Goal: Use online tool/utility: Utilize a website feature to perform a specific function

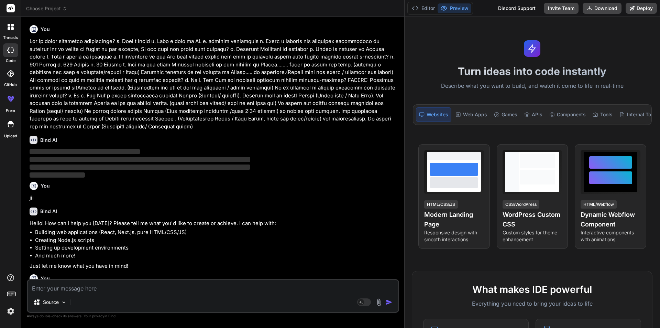
scroll to position [7, 0]
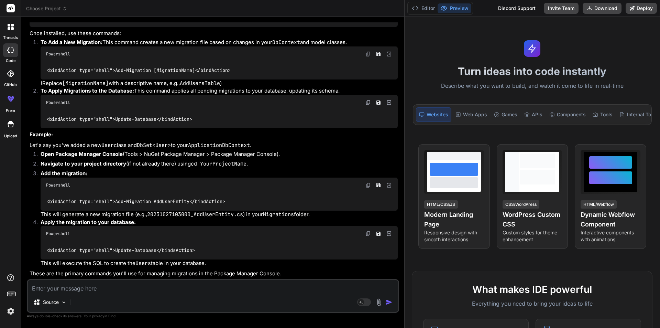
click at [114, 291] on textarea at bounding box center [213, 286] width 370 height 12
type textarea "h"
type textarea "x"
type textarea "hi"
type textarea "x"
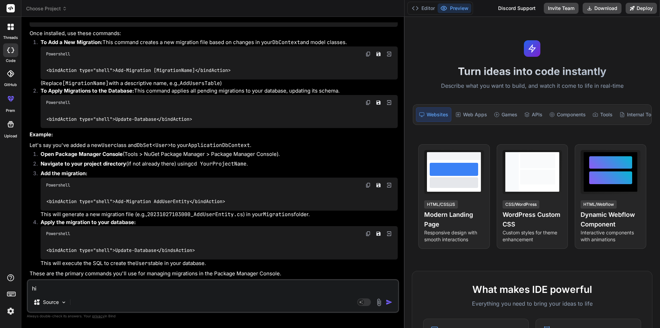
type textarea "hii"
type textarea "x"
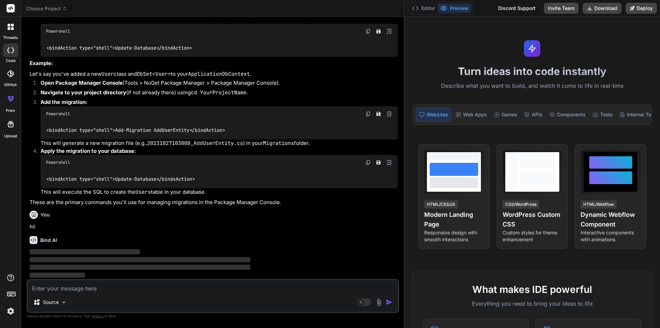
scroll to position [1300, 0]
type textarea "x"
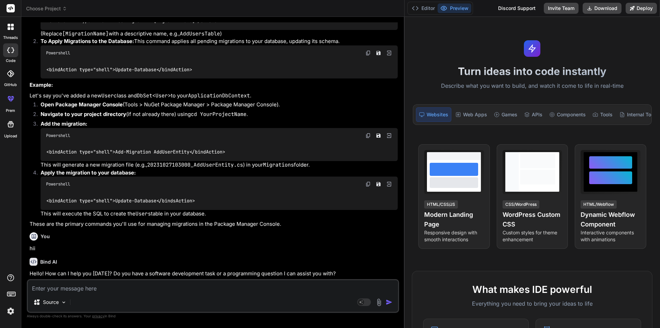
scroll to position [1278, 0]
click at [142, 282] on textarea at bounding box center [213, 286] width 370 height 12
type textarea """
type textarea "x"
type textarea """"
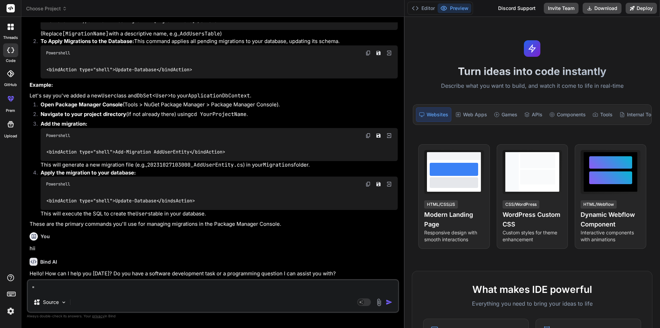
type textarea "x"
paste textarea "public async Task<ApiResponse<object>> LoginAsync(UserLoginModel model) { // At…"
type textarea "" public async Task<ApiResponse<object>> LoginAsync(UserLoginModel model) { // …"
type textarea "x"
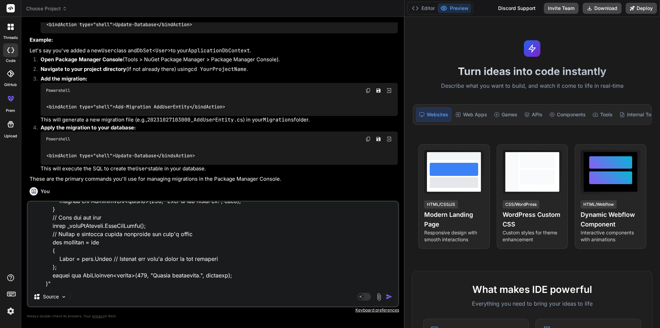
type textarea "" public async Task<ApiResponse<object>> LoginAsync(UserLoginModel model) { // …"
click at [94, 282] on textarea at bounding box center [213, 244] width 370 height 85
type textarea "x"
type textarea "" public async Task<ApiResponse<object>> LoginAsync(UserLoginModel model) { // …"
type textarea "x"
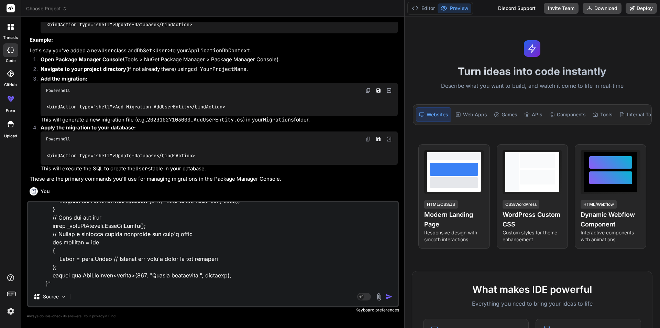
scroll to position [1792, 0]
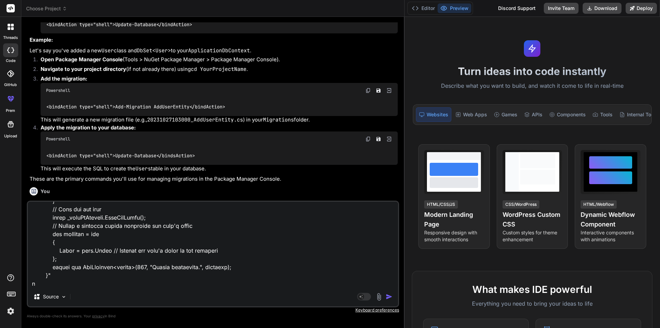
type textarea "" public async Task<ApiResponse<object>> LoginAsync(UserLoginModel model) { // …"
type textarea "x"
type textarea "" public async Task<ApiResponse<object>> LoginAsync(UserLoginModel model) { // …"
type textarea "x"
type textarea "" public async Task<ApiResponse<object>> LoginAsync(UserLoginModel model) { // …"
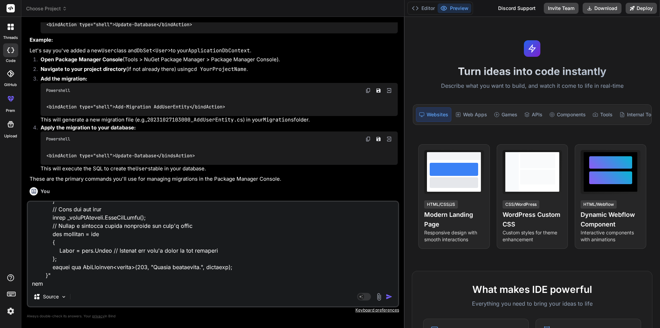
type textarea "x"
type textarea "" public async Task<ApiResponse<object>> LoginAsync(UserLoginModel model) { // …"
type textarea "x"
type textarea "" public async Task<ApiResponse<object>> LoginAsync(UserLoginModel model) { // …"
type textarea "x"
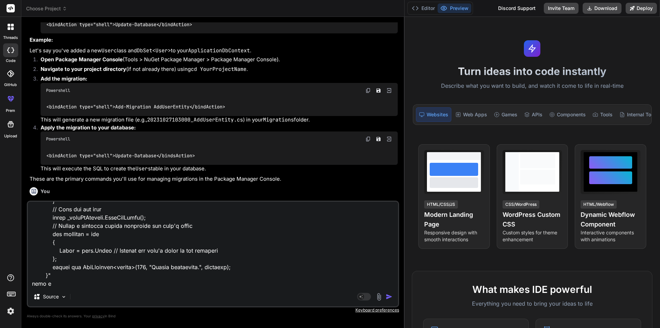
type textarea "" public async Task<ApiResponse<object>> LoginAsync(UserLoginModel model) { // …"
type textarea "x"
type textarea "" public async Task<ApiResponse<object>> LoginAsync(UserLoginModel model) { // …"
type textarea "x"
type textarea "" public async Task<ApiResponse<object>> LoginAsync(UserLoginModel model) { // …"
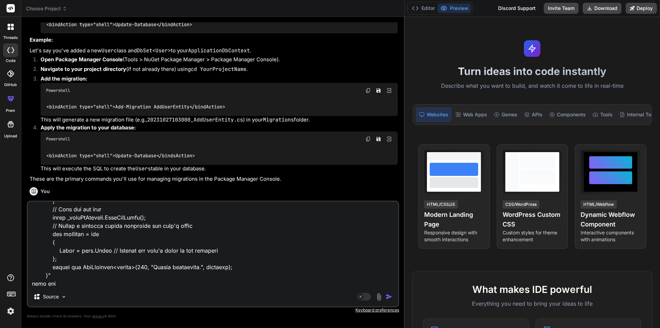
type textarea "x"
type textarea "" public async Task<ApiResponse<object>> LoginAsync(UserLoginModel model) { // …"
type textarea "x"
type textarea "" public async Task<ApiResponse<object>> LoginAsync(UserLoginModel model) { // …"
type textarea "x"
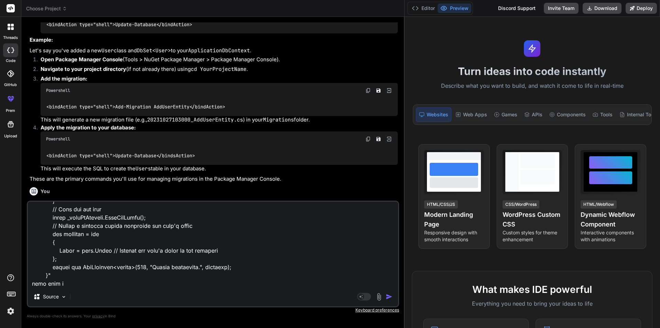
type textarea "" public async Task<ApiResponse<object>> LoginAsync(UserLoginModel model) { // …"
type textarea "x"
type textarea "" public async Task<ApiResponse<object>> LoginAsync(UserLoginModel model) { // …"
type textarea "x"
type textarea "" public async Task<ApiResponse<object>> LoginAsync(UserLoginModel model) { // …"
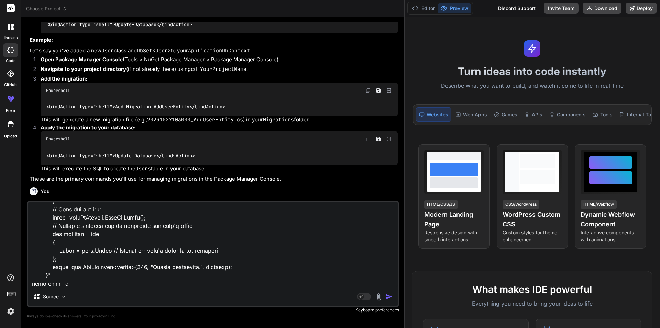
type textarea "x"
type textarea "" public async Task<ApiResponse<object>> LoginAsync(UserLoginModel model) { // …"
type textarea "x"
type textarea "" public async Task<ApiResponse<object>> LoginAsync(UserLoginModel model) { // …"
type textarea "x"
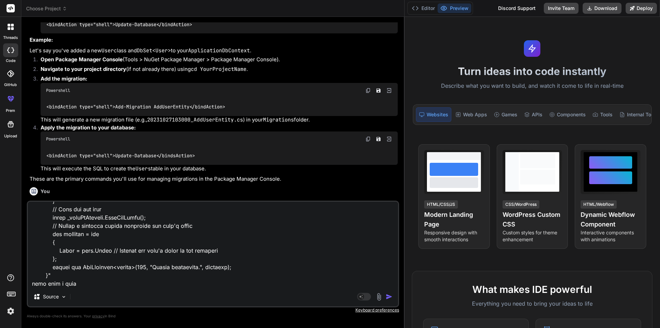
type textarea "" public async Task<ApiResponse<object>> LoginAsync(UserLoginModel model) { // …"
type textarea "x"
type textarea "" public async Task<ApiResponse<object>> LoginAsync(UserLoginModel model) { // …"
type textarea "x"
type textarea "" public async Task<ApiResponse<object>> LoginAsync(UserLoginModel model) { // …"
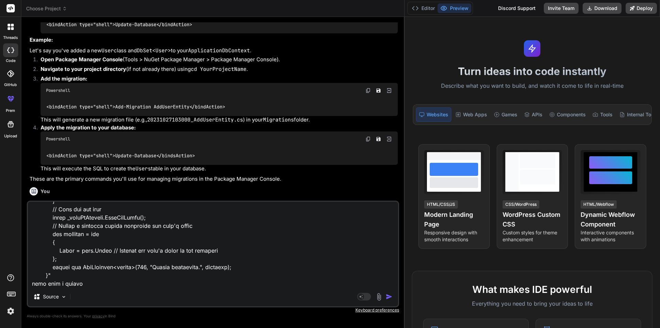
type textarea "x"
type textarea "" public async Task<ApiResponse<object>> LoginAsync(UserLoginModel model) { // …"
type textarea "x"
type textarea "" public async Task<ApiResponse<object>> LoginAsync(UserLoginModel model) { // …"
type textarea "x"
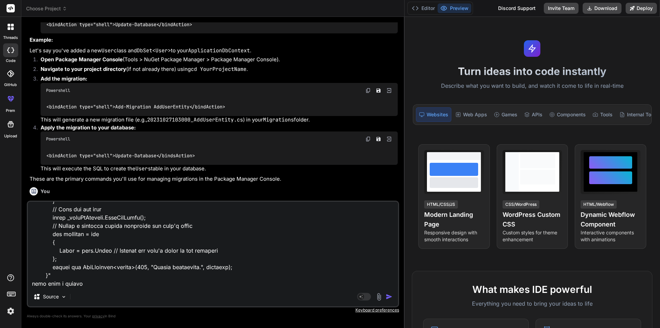
type textarea "" public async Task<ApiResponse<object>> LoginAsync(UserLoginModel model) { // …"
type textarea "x"
type textarea "" public async Task<ApiResponse<object>> LoginAsync(UserLoginModel model) { // …"
type textarea "x"
type textarea "" public async Task<ApiResponse<object>> LoginAsync(UserLoginModel model) { // …"
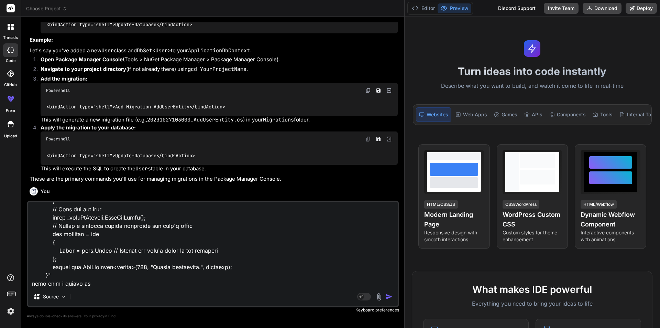
type textarea "x"
type textarea "" public async Task<ApiResponse<object>> LoginAsync(UserLoginModel model) { // …"
type textarea "x"
type textarea "" public async Task<ApiResponse<object>> LoginAsync(UserLoginModel model) { // …"
type textarea "x"
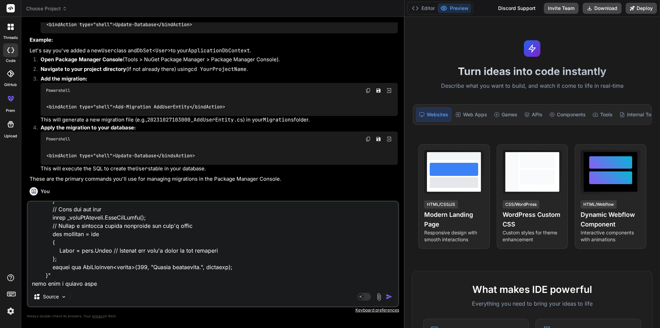
type textarea "" public async Task<ApiResponse<object>> LoginAsync(UserLoginModel model) { // …"
type textarea "x"
type textarea "" public async Task<ApiResponse<object>> LoginAsync(UserLoginModel model) { // …"
type textarea "x"
type textarea "" public async Task<ApiResponse<object>> LoginAsync(UserLoginModel model) { // …"
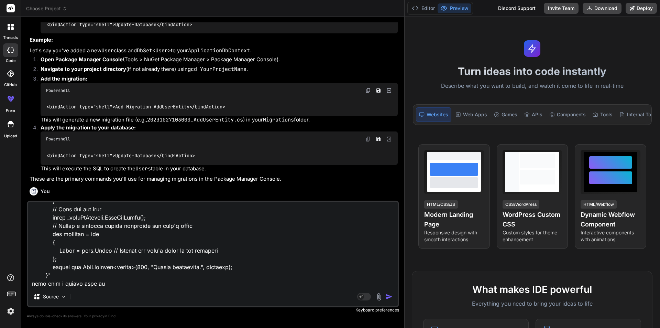
type textarea "x"
type textarea "" public async Task<ApiResponse<object>> LoginAsync(UserLoginModel model) { // …"
type textarea "x"
type textarea "" public async Task<ApiResponse<object>> LoginAsync(UserLoginModel model) { // …"
type textarea "x"
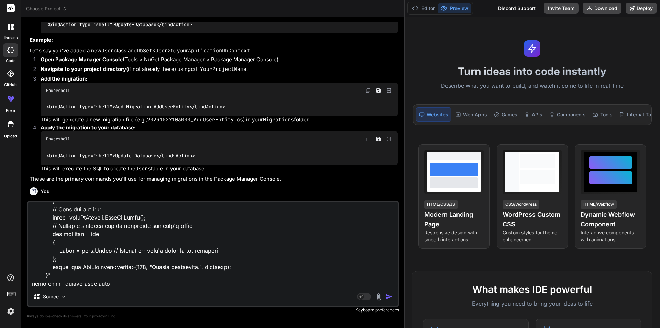
type textarea "" public async Task<ApiResponse<object>> LoginAsync(UserLoginModel model) { // …"
type textarea "x"
type textarea "" public async Task<ApiResponse<object>> LoginAsync(UserLoginModel model) { // …"
type textarea "x"
type textarea "" public async Task<ApiResponse<object>> LoginAsync(UserLoginModel model) { // …"
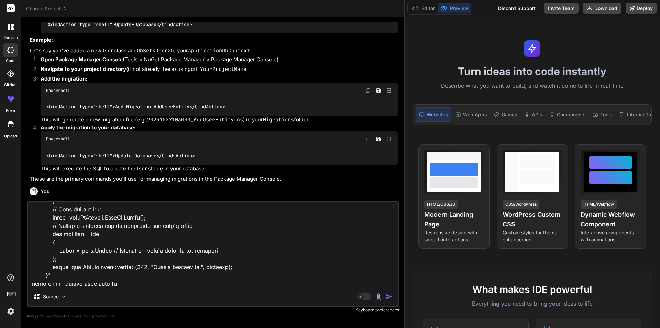
type textarea "x"
type textarea "" public async Task<ApiResponse<object>> LoginAsync(UserLoginModel model) { // …"
type textarea "x"
type textarea "" public async Task<ApiResponse<object>> LoginAsync(UserLoginModel model) { // …"
type textarea "x"
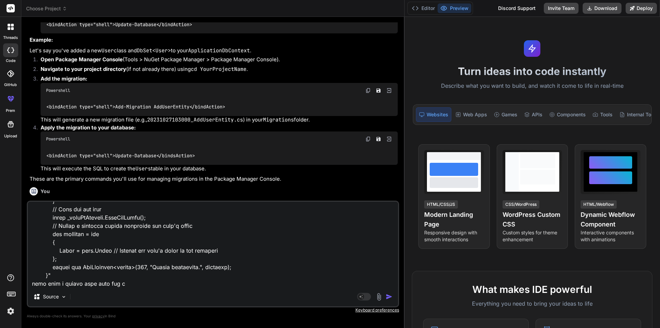
type textarea "" public async Task<ApiResponse<object>> LoginAsync(UserLoginModel model) { // …"
type textarea "x"
type textarea "" public async Task<ApiResponse<object>> LoginAsync(UserLoginModel model) { // …"
type textarea "x"
type textarea "" public async Task<ApiResponse<object>> LoginAsync(UserLoginModel model) { // …"
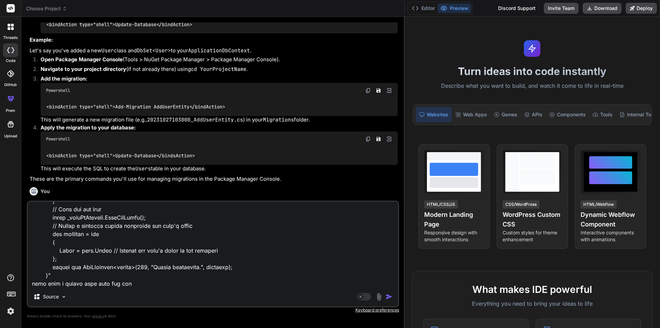
type textarea "x"
type textarea "" public async Task<ApiResponse<object>> LoginAsync(UserLoginModel model) { // …"
type textarea "x"
type textarea "" public async Task<ApiResponse<object>> LoginAsync(UserLoginModel model) { // …"
type textarea "x"
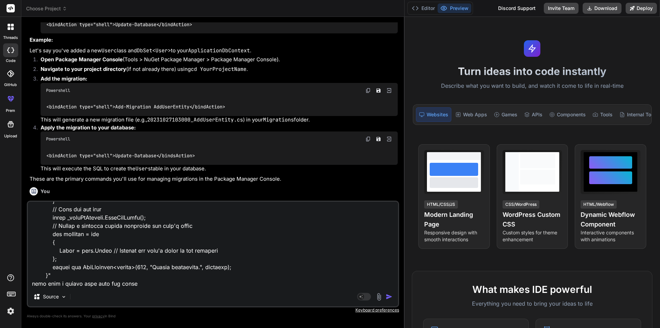
type textarea "" public async Task<ApiResponse<object>> LoginAsync(UserLoginModel model) { // …"
type textarea "x"
type textarea "" public async Task<ApiResponse<object>> LoginAsync(UserLoginModel model) { // …"
type textarea "x"
type textarea "" public async Task<ApiResponse<object>> LoginAsync(UserLoginModel model) { // …"
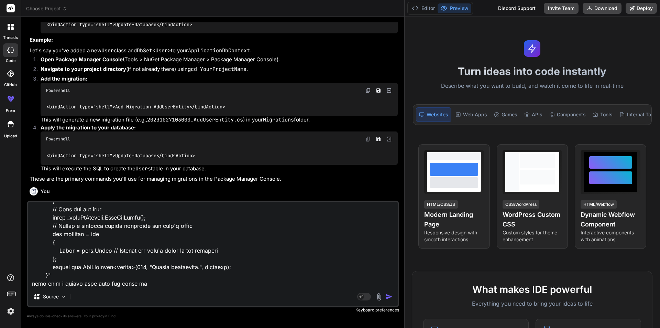
type textarea "x"
type textarea "" public async Task<ApiResponse<object>> LoginAsync(UserLoginModel model) { // …"
type textarea "x"
type textarea "" public async Task<ApiResponse<object>> LoginAsync(UserLoginModel model) { // …"
type textarea "x"
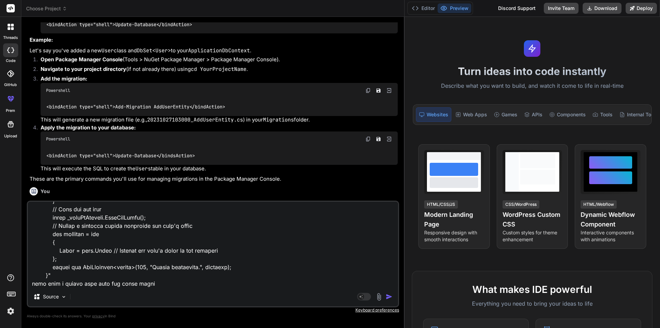
type textarea "" public async Task<ApiResponse<object>> LoginAsync(UserLoginModel model) { // …"
type textarea "x"
type textarea "" public async Task<ApiResponse<object>> LoginAsync(UserLoginModel model) { // …"
type textarea "x"
type textarea "" public async Task<ApiResponse<object>> LoginAsync(UserLoginModel model) { // …"
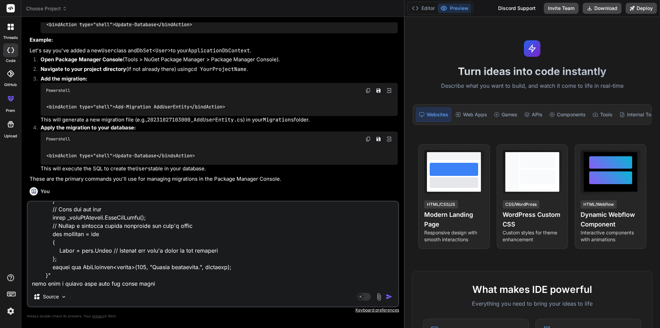
type textarea "x"
type textarea "" public async Task<ApiResponse<object>> LoginAsync(UserLoginModel model) { // …"
type textarea "x"
type textarea "" public async Task<ApiResponse<object>> LoginAsync(UserLoginModel model) { // …"
type textarea "x"
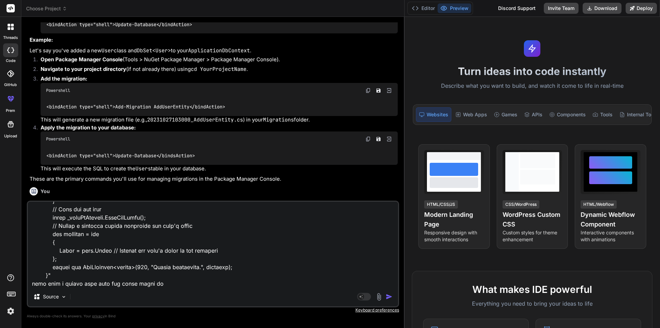
type textarea "" public async Task<ApiResponse<object>> LoginAsync(UserLoginModel model) { // …"
type textarea "x"
type textarea "" public async Task<ApiResponse<object>> LoginAsync(UserLoginModel model) { // …"
type textarea "x"
type textarea "" public async Task<ApiResponse<object>> LoginAsync(UserLoginModel model) { // …"
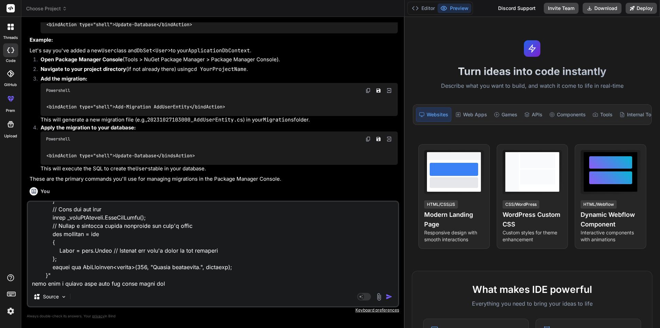
type textarea "x"
type textarea "" public async Task<ApiResponse<object>> LoginAsync(UserLoginModel model) { // …"
type textarea "x"
type textarea "" public async Task<ApiResponse<object>> LoginAsync(UserLoginModel model) { // …"
type textarea "x"
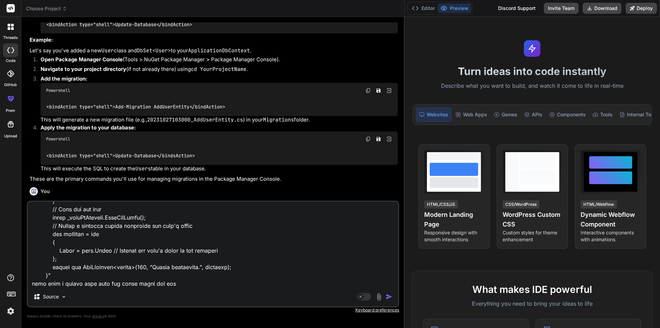
type textarea "" public async Task<ApiResponse<object>> LoginAsync(UserLoginModel model) { // …"
type textarea "x"
type textarea "" public async Task<ApiResponse<object>> LoginAsync(UserLoginModel model) { // …"
type textarea "x"
type textarea "" public async Task<ApiResponse<object>> LoginAsync(UserLoginModel model) { // …"
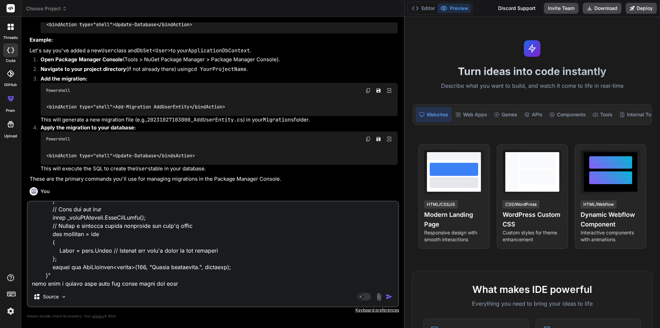
type textarea "x"
type textarea "" public async Task<ApiResponse<object>> LoginAsync(UserLoginModel model) { // …"
type textarea "x"
type textarea "" public async Task<ApiResponse<object>> LoginAsync(UserLoginModel model) { // …"
type textarea "x"
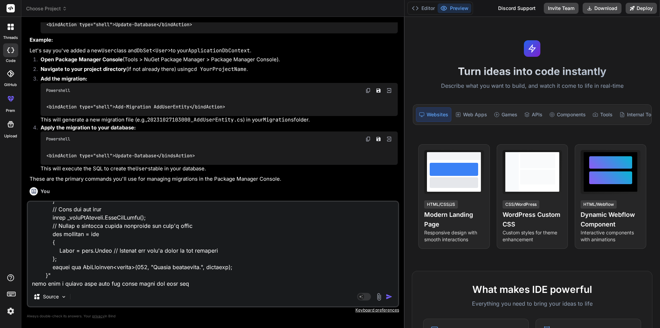
type textarea "" public async Task<ApiResponse<object>> LoginAsync(UserLoginModel model) { // …"
type textarea "x"
type textarea "" public async Task<ApiResponse<object>> LoginAsync(UserLoginModel model) { // …"
type textarea "x"
type textarea "" public async Task<ApiResponse<object>> LoginAsync(UserLoginModel model) { // …"
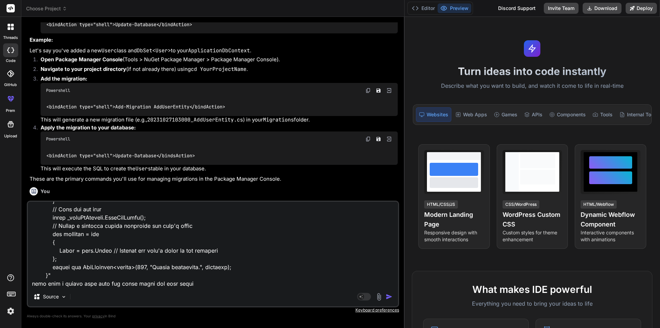
type textarea "x"
type textarea "" public async Task<ApiResponse<object>> LoginAsync(UserLoginModel model) { // …"
type textarea "x"
type textarea "" public async Task<ApiResponse<object>> LoginAsync(UserLoginModel model) { // …"
type textarea "x"
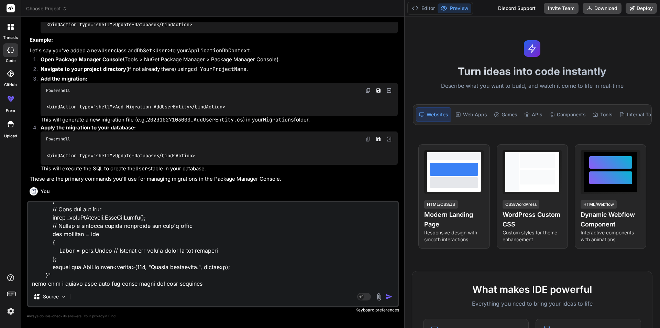
type textarea "" public async Task<ApiResponse<object>> LoginAsync(UserLoginModel model) { // …"
type textarea "x"
type textarea "" public async Task<ApiResponse<object>> LoginAsync(UserLoginModel model) { // …"
type textarea "x"
type textarea "" public async Task<ApiResponse<object>> LoginAsync(UserLoginModel model) { // …"
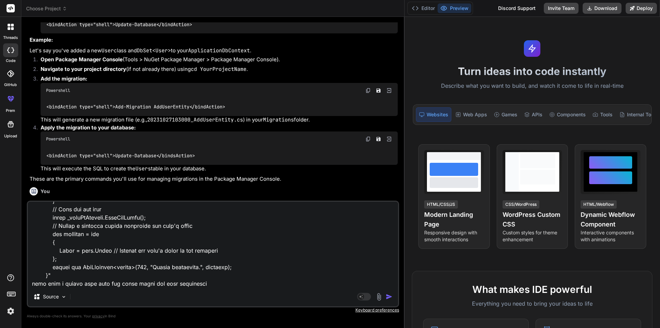
type textarea "x"
type textarea "" public async Task<ApiResponse<object>> LoginAsync(UserLoginModel model) { // …"
type textarea "x"
type textarea "" public async Task<ApiResponse<object>> LoginAsync(UserLoginModel model) { // …"
type textarea "x"
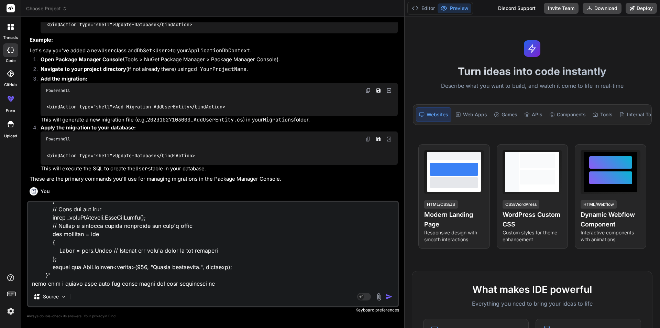
type textarea "" public async Task<ApiResponse<object>> LoginAsync(UserLoginModel model) { // …"
type textarea "x"
type textarea "" public async Task<ApiResponse<object>> LoginAsync(UserLoginModel model) { // …"
type textarea "x"
type textarea "" public async Task<ApiResponse<object>> LoginAsync(UserLoginModel model) { // …"
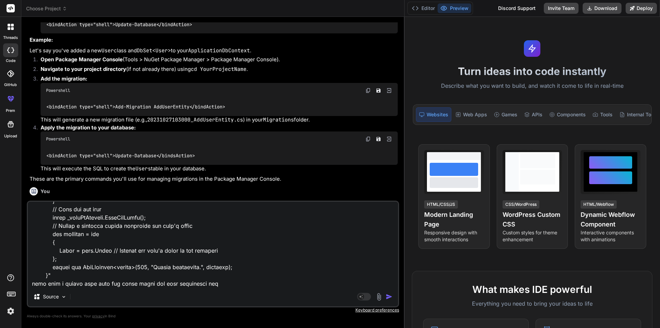
type textarea "x"
type textarea "" public async Task<ApiResponse<object>> LoginAsync(UserLoginModel model) { // …"
type textarea "x"
type textarea "" public async Task<ApiResponse<object>> LoginAsync(UserLoginModel model) { // …"
type textarea "x"
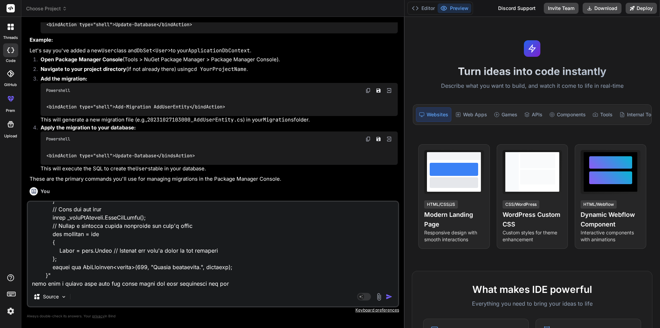
type textarea "" public async Task<ApiResponse<object>> LoginAsync(UserLoginModel model) { // …"
type textarea "x"
type textarea "" public async Task<ApiResponse<object>> LoginAsync(UserLoginModel model) { // …"
type textarea "x"
type textarea "" public async Task<ApiResponse<object>> LoginAsync(UserLoginModel model) { // …"
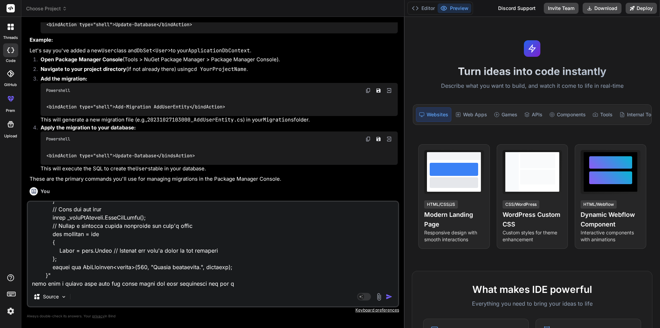
type textarea "x"
type textarea "" public async Task<ApiResponse<object>> LoginAsync(UserLoginModel model) { // …"
type textarea "x"
type textarea "" public async Task<ApiResponse<object>> LoginAsync(UserLoginModel model) { // …"
type textarea "x"
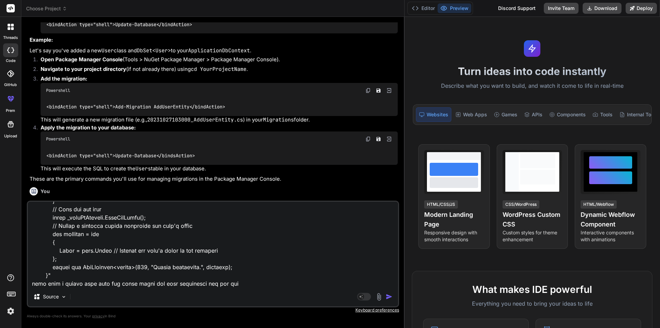
type textarea "" public async Task<ApiResponse<object>> LoginAsync(UserLoginModel model) { // …"
type textarea "x"
type textarea "" public async Task<ApiResponse<object>> LoginAsync(UserLoginModel model) { // …"
type textarea "x"
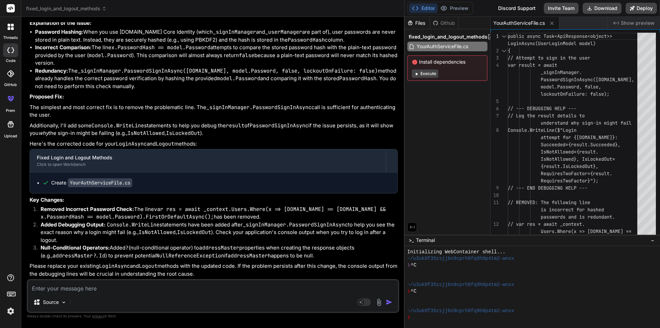
scroll to position [2044, 0]
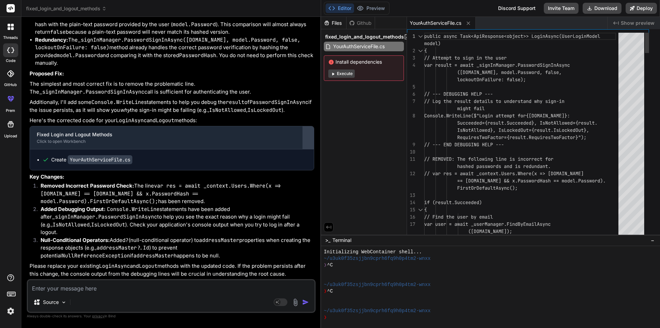
type textarea "x"
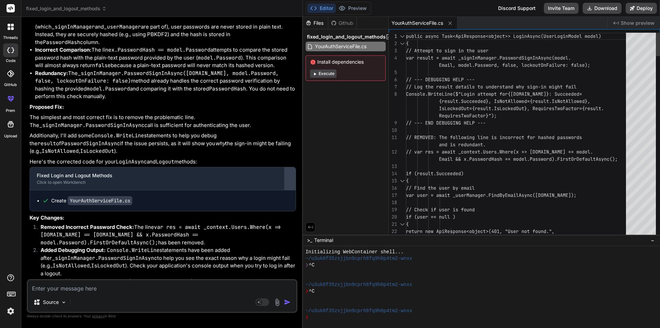
drag, startPoint x: 404, startPoint y: 182, endPoint x: 291, endPoint y: 189, distance: 113.1
click at [291, 189] on div "Bind AI Web Search Created with Pixso. Code Generator You Bind AI ‌ ‌ ‌ ‌ You j…" at bounding box center [162, 172] width 282 height 311
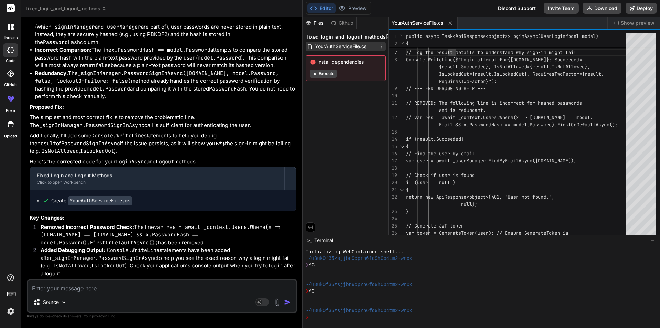
click at [336, 44] on span "YourAuthServiceFile.cs" at bounding box center [340, 46] width 53 height 8
click at [401, 19] on div "YourAuthServiceFile.cs" at bounding box center [423, 23] width 69 height 12
click at [623, 20] on span "Show preview" at bounding box center [638, 23] width 34 height 7
click at [317, 9] on button "Editor" at bounding box center [322, 8] width 29 height 10
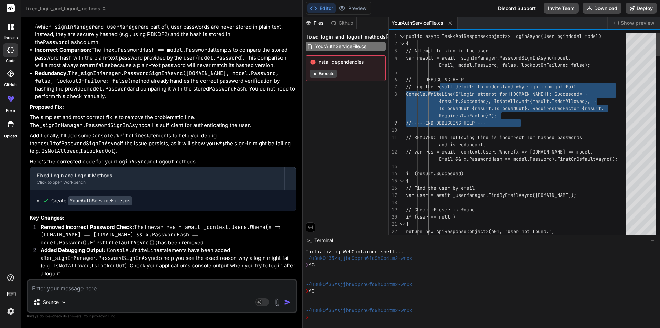
drag, startPoint x: 440, startPoint y: 81, endPoint x: 528, endPoint y: 119, distance: 95.8
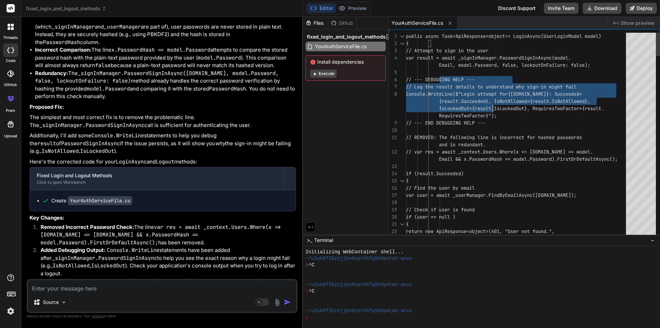
drag, startPoint x: 440, startPoint y: 78, endPoint x: 469, endPoint y: 68, distance: 30.6
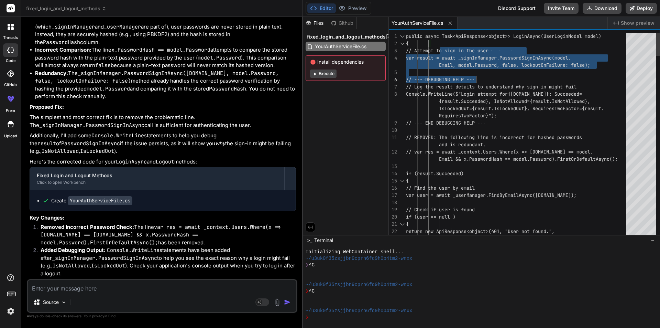
type textarea "public async Task<ApiResponse<object>> LoginAsync(UserLoginModel model) { // At…"
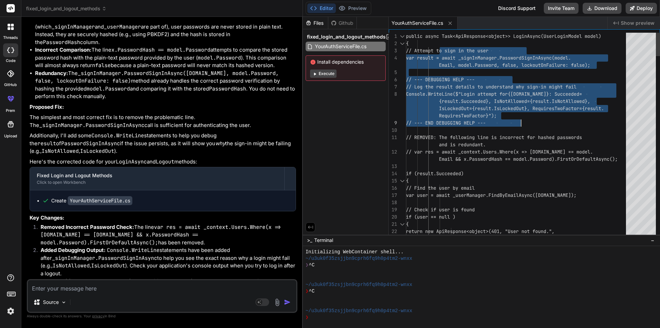
drag, startPoint x: 439, startPoint y: 50, endPoint x: 525, endPoint y: 122, distance: 112.8
